Goal: Transaction & Acquisition: Obtain resource

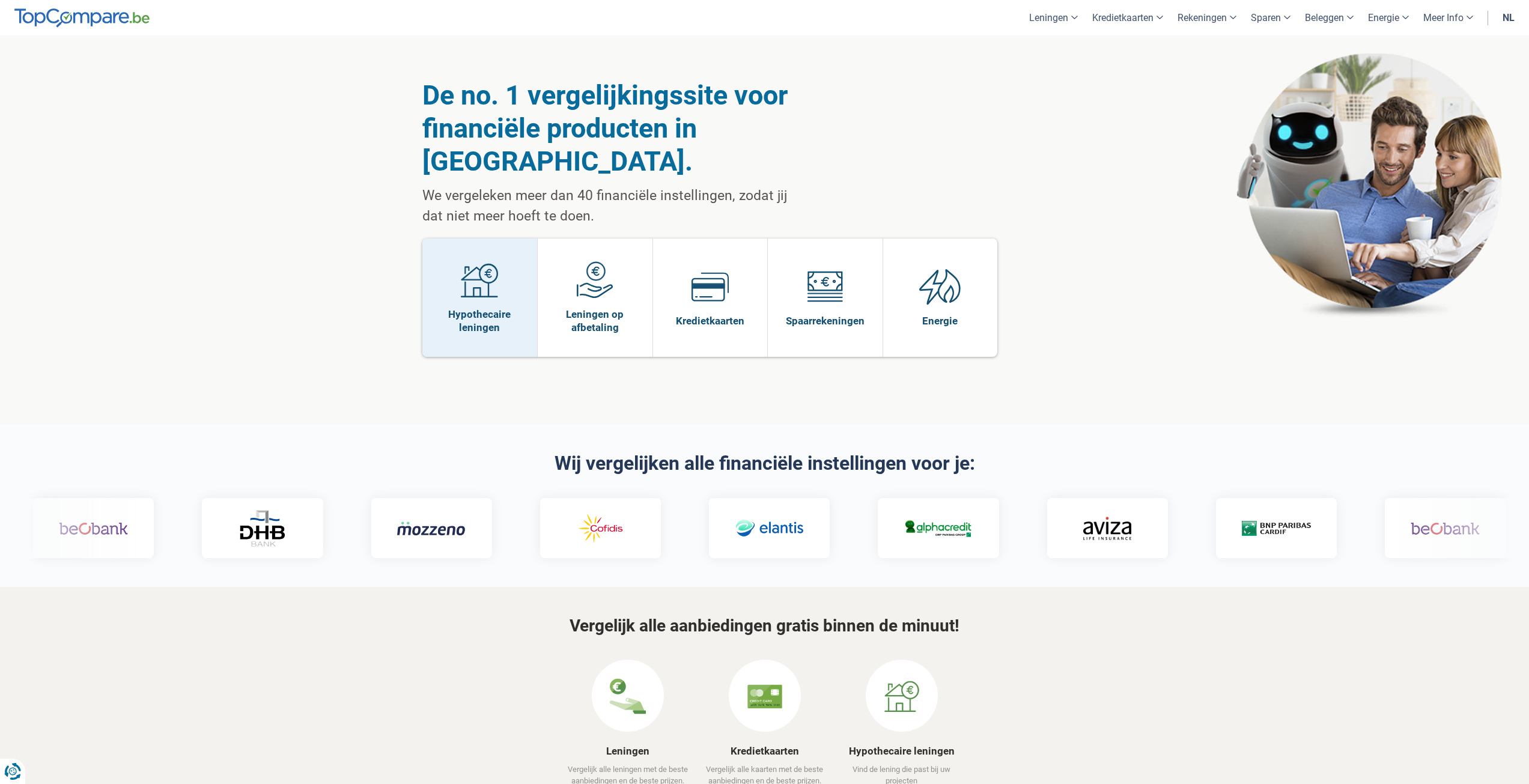
click at [481, 261] on img at bounding box center [480, 280] width 37 height 37
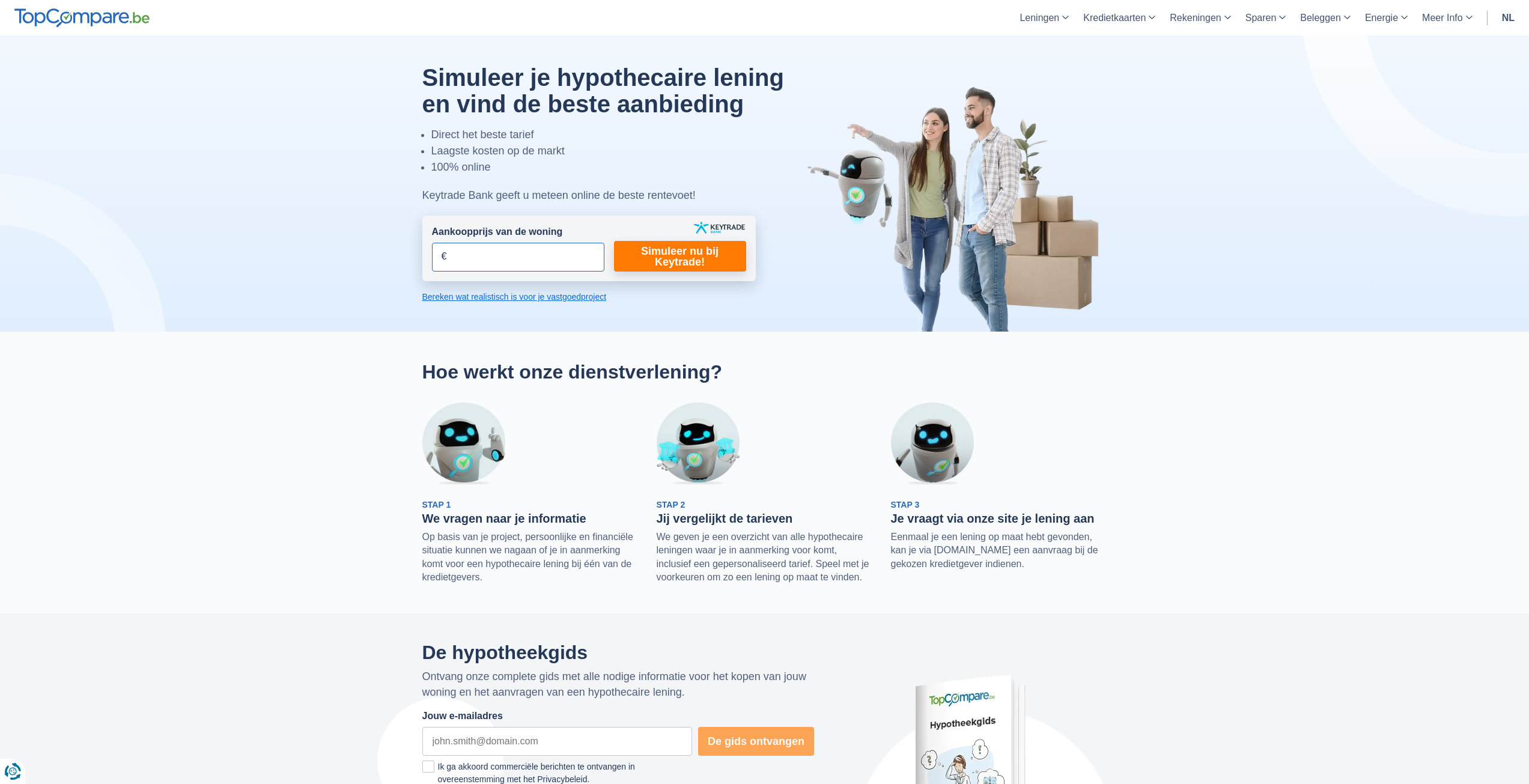
click at [492, 258] on input "Aankoopprijs van de woning" at bounding box center [518, 257] width 173 height 29
type input "825.000"
click at [675, 261] on link "Simuleer nu bij Keytrade!" at bounding box center [680, 256] width 132 height 31
